Goal: Entertainment & Leisure: Browse casually

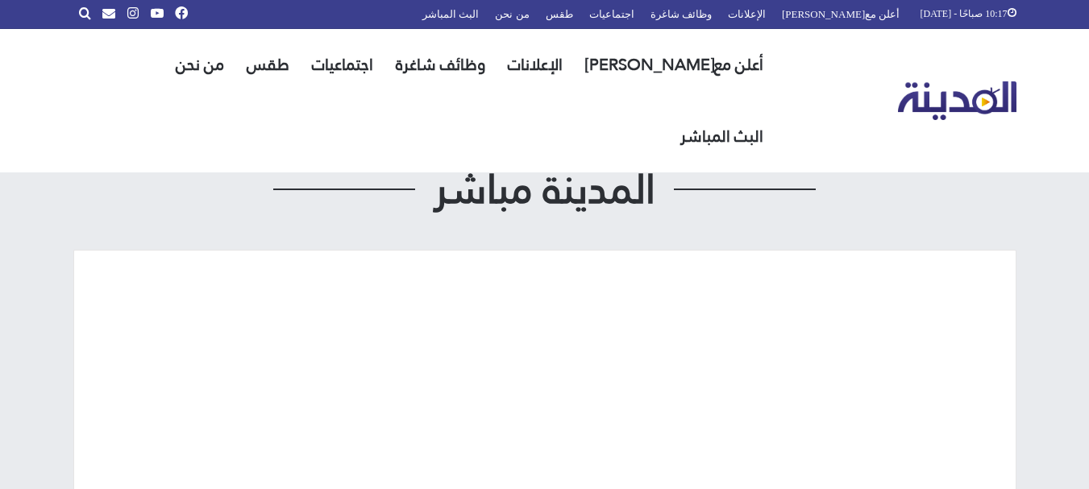
click at [731, 122] on div "المدينة مباشر" at bounding box center [544, 431] width 943 height 661
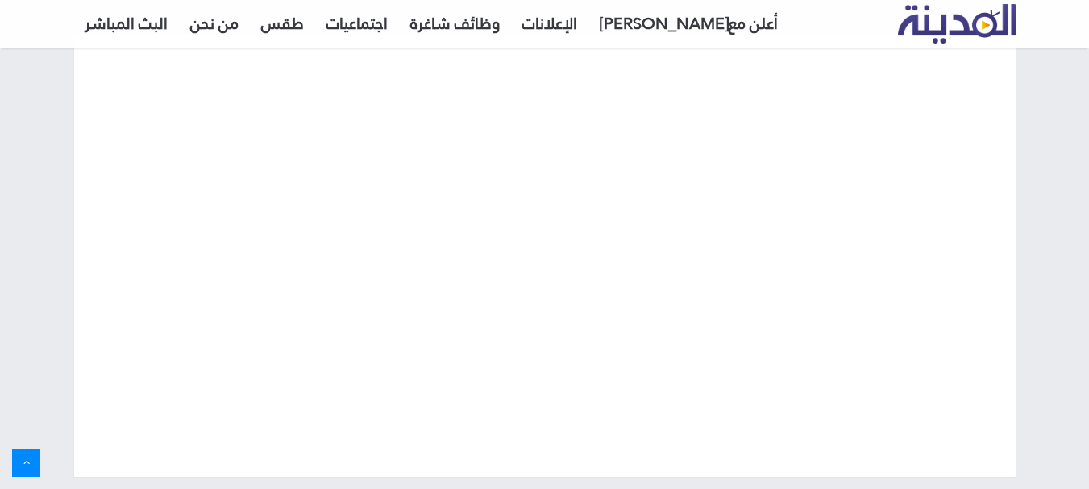
scroll to position [230, 0]
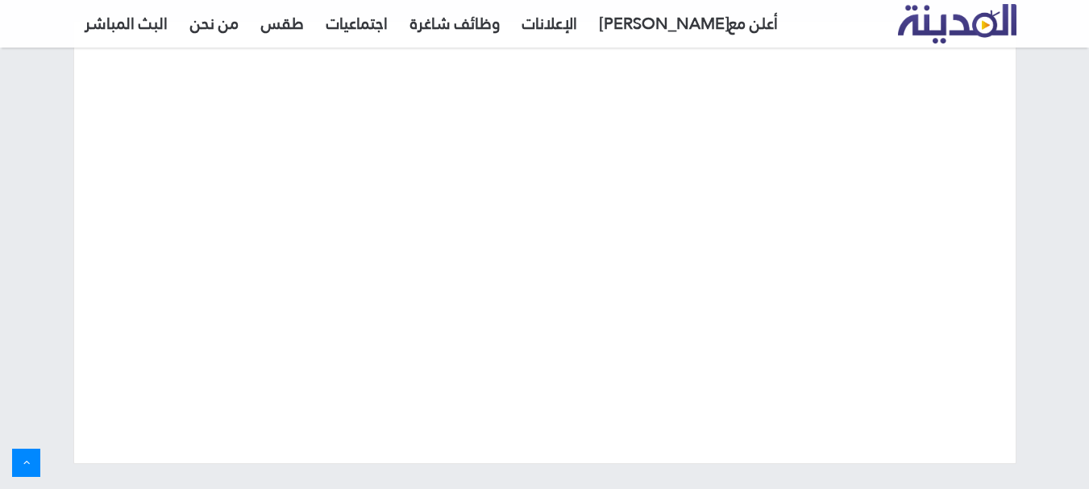
click at [956, 335] on p at bounding box center [544, 243] width 893 height 394
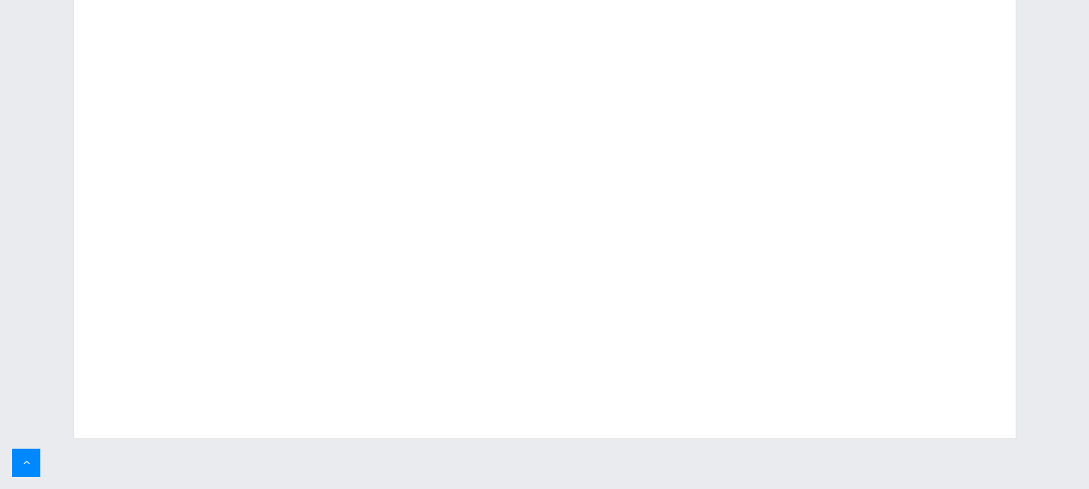
scroll to position [0, 0]
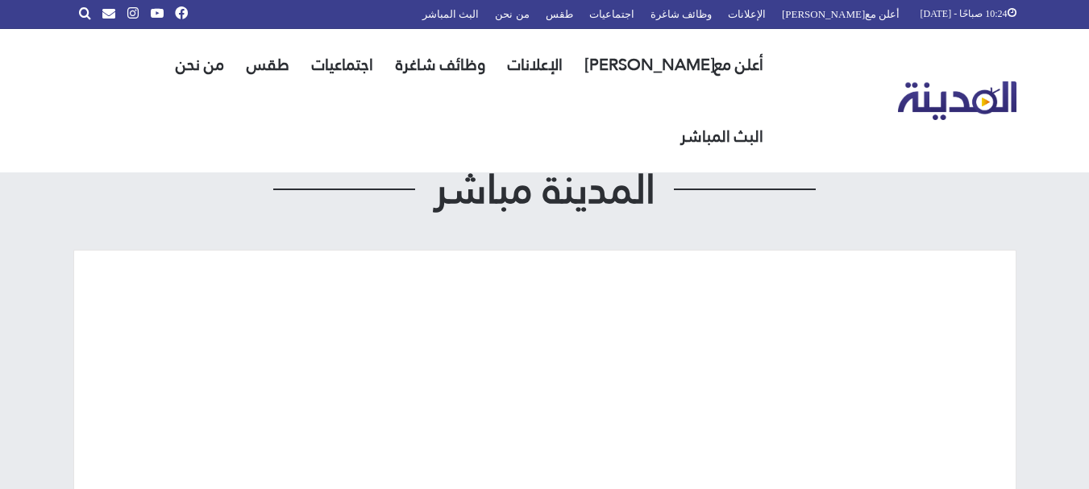
click at [1070, 335] on div "10:24 صباحًا - [DATE] أعلن معنا الإعلانات وظائف شاغرة اجتماعيات طقس من نحن البث…" at bounding box center [544, 443] width 1089 height 886
